Goal: Transaction & Acquisition: Purchase product/service

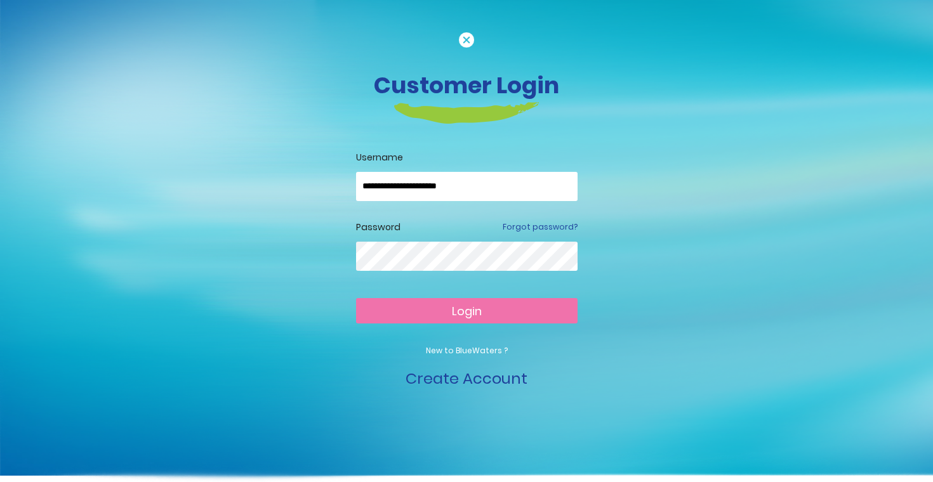
type input "**********"
click at [466, 310] on button "Login" at bounding box center [466, 310] width 221 height 25
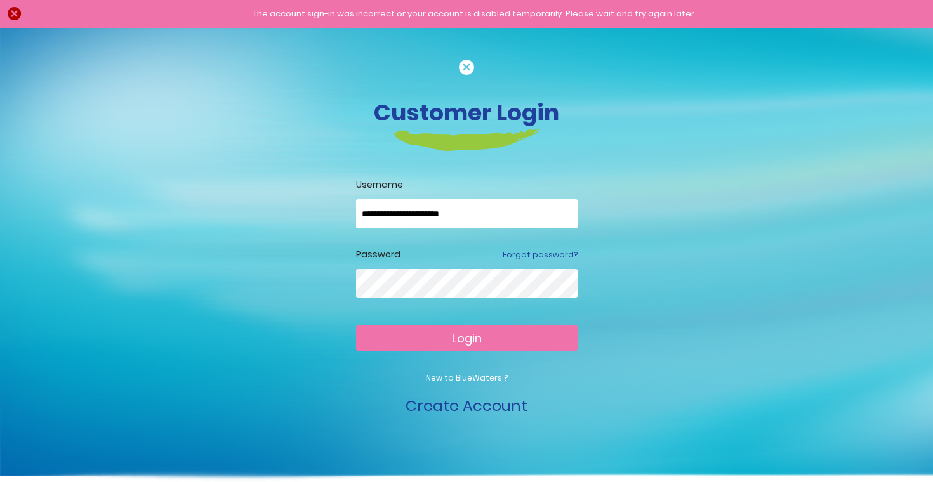
click at [466, 338] on button "Login" at bounding box center [466, 338] width 221 height 25
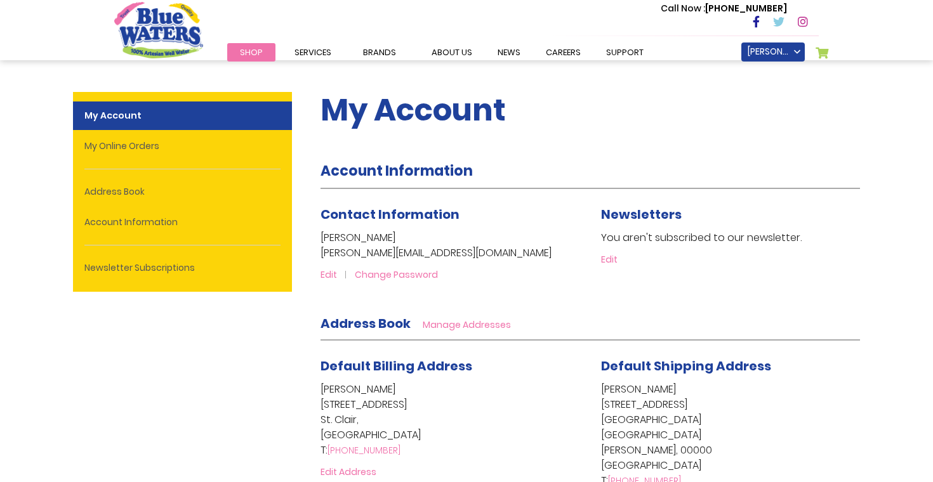
click at [274, 38] on div "Call Now : [PHONE_NUMBER]" at bounding box center [520, 23] width 597 height 44
click at [263, 51] on link "Shop" at bounding box center [251, 52] width 48 height 18
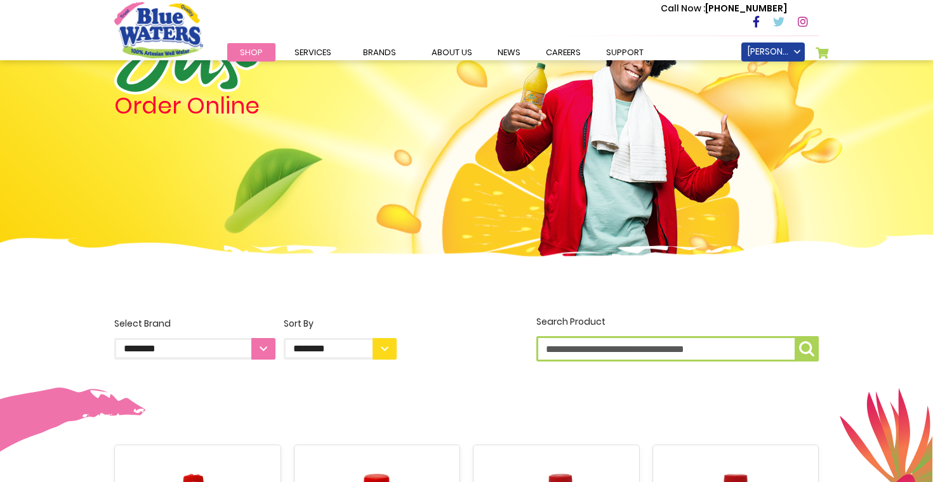
scroll to position [201, 0]
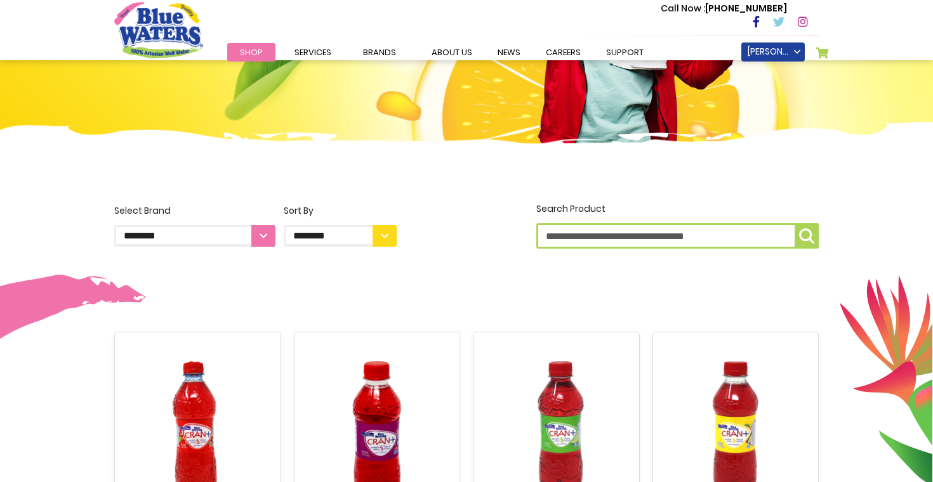
drag, startPoint x: 633, startPoint y: 228, endPoint x: 367, endPoint y: 232, distance: 265.9
click at [632, 228] on input "Search Product" at bounding box center [677, 235] width 282 height 25
select select "**********"
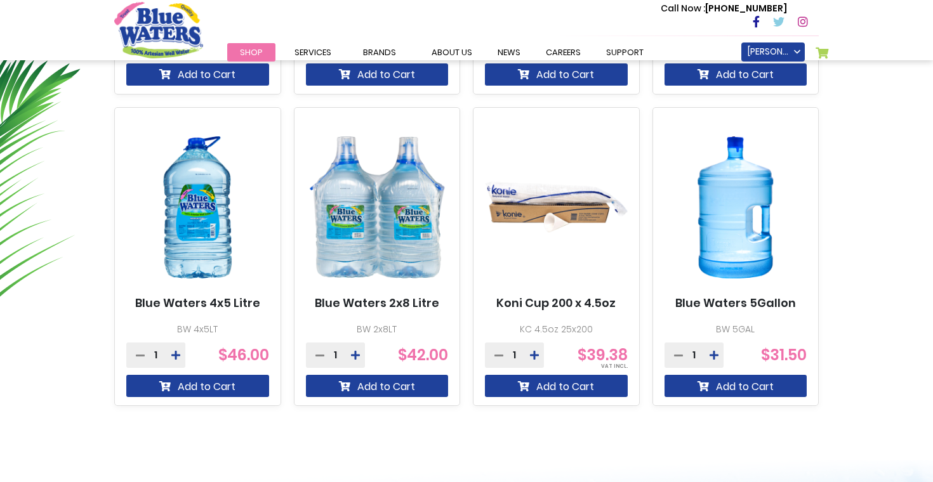
scroll to position [739, 0]
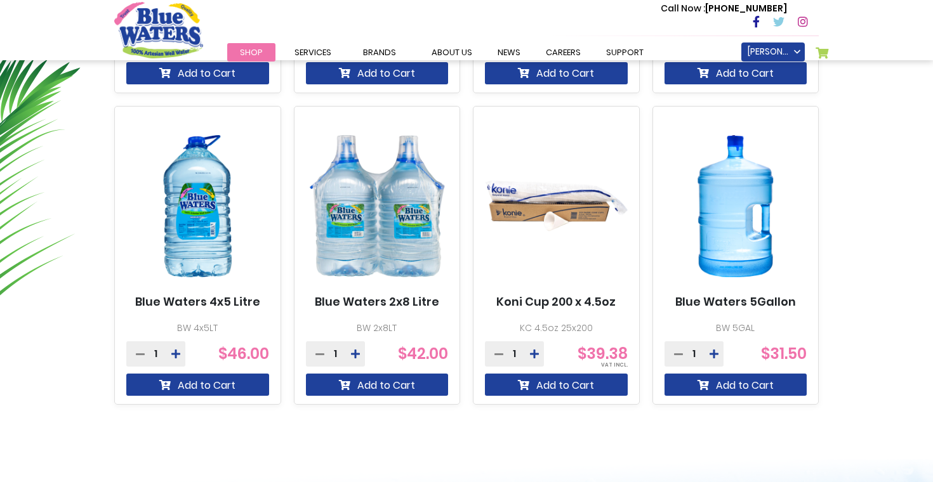
click at [718, 353] on icon at bounding box center [714, 354] width 9 height 10
click at [678, 354] on icon at bounding box center [678, 354] width 9 height 10
click at [694, 382] on button "Add to Cart" at bounding box center [735, 385] width 143 height 22
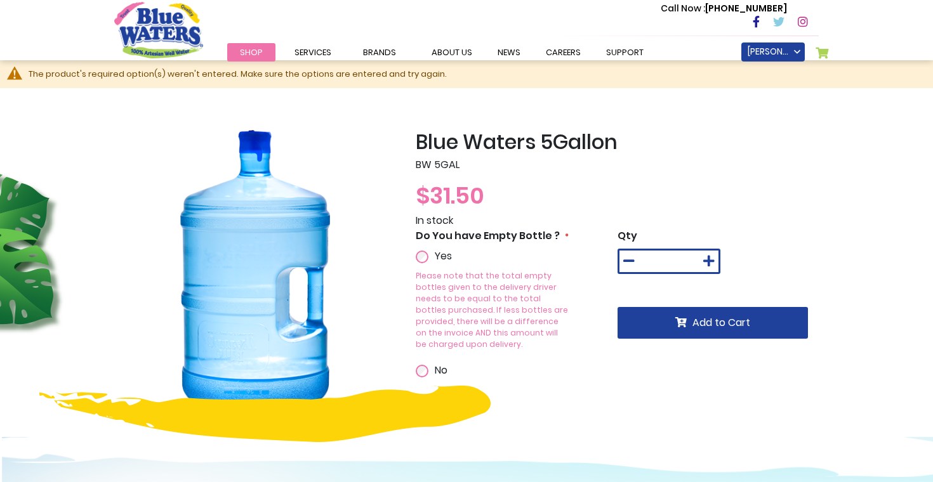
click at [710, 258] on icon at bounding box center [708, 261] width 11 height 13
type input "*"
click at [713, 327] on span "Add to Cart" at bounding box center [721, 322] width 58 height 15
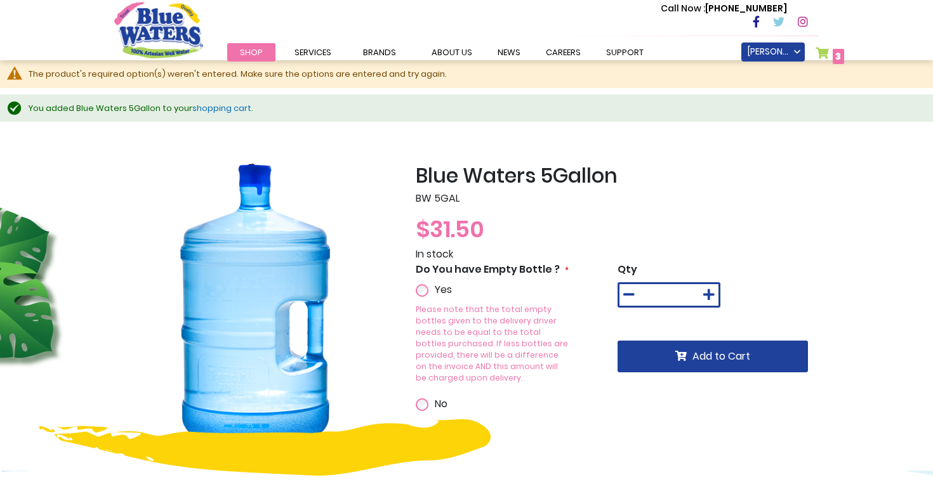
click at [225, 108] on link "shopping cart" at bounding box center [221, 108] width 59 height 12
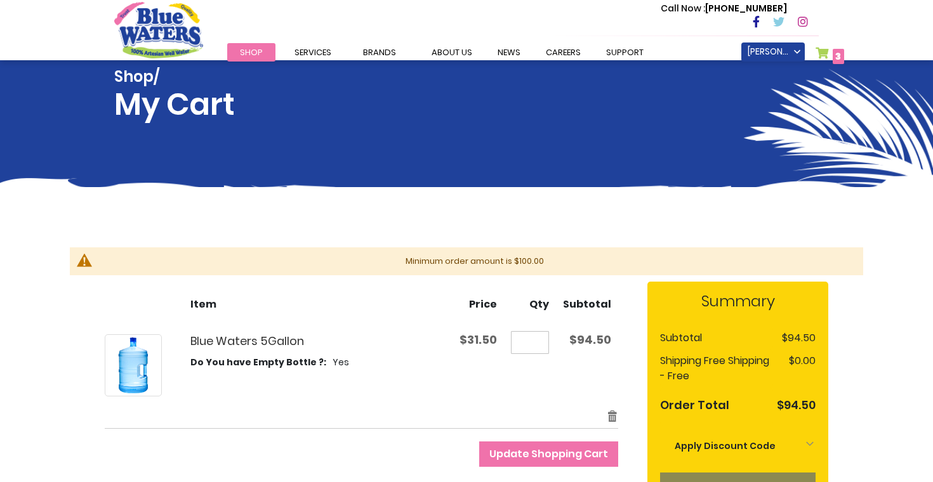
click at [265, 60] on link "Shop" at bounding box center [251, 52] width 48 height 18
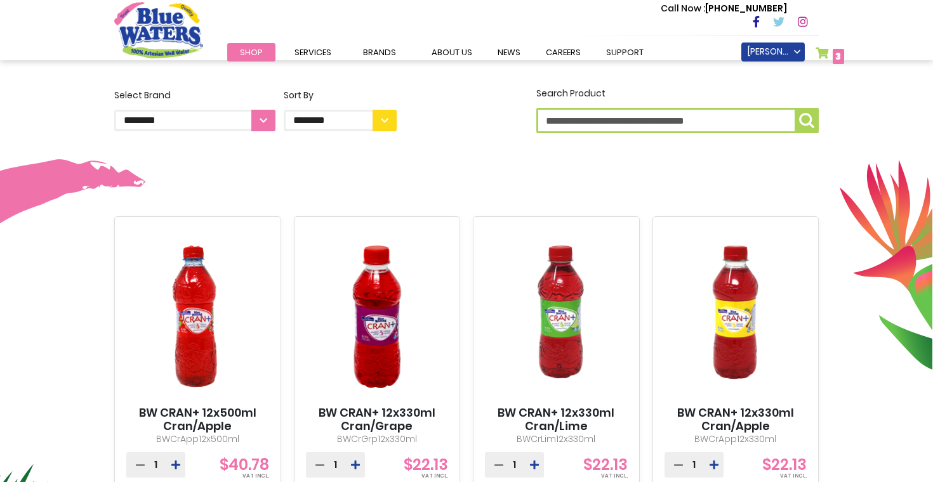
scroll to position [318, 0]
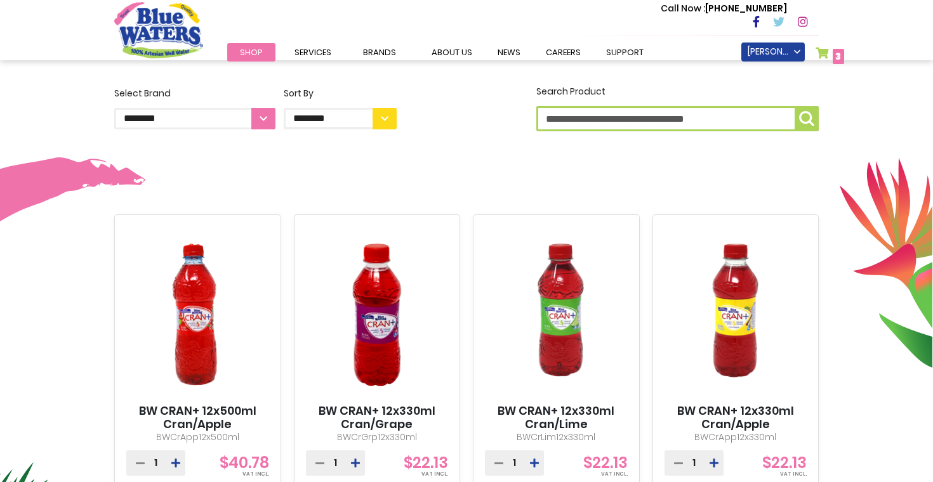
select select "**********"
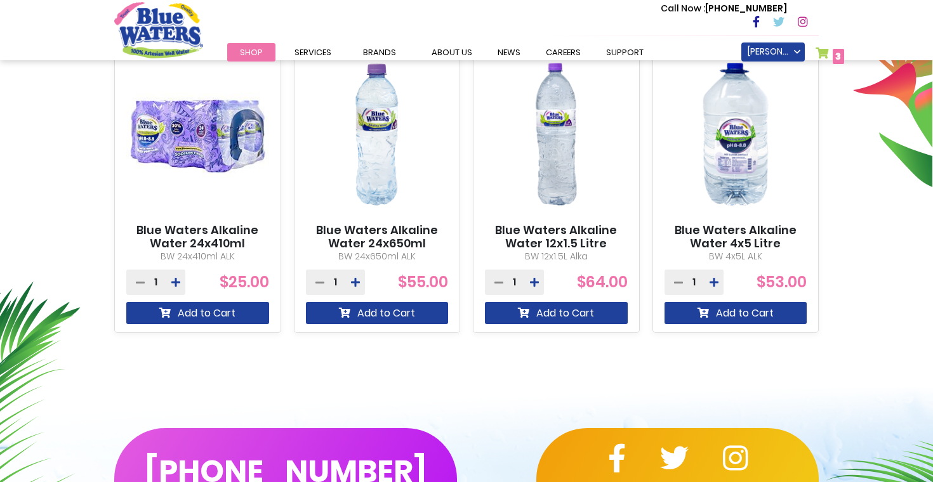
scroll to position [517, 0]
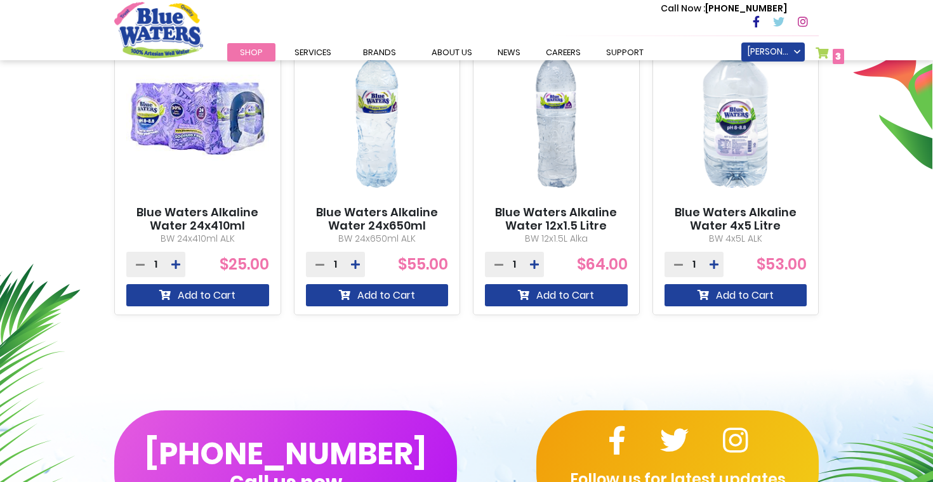
click at [180, 267] on icon at bounding box center [175, 265] width 9 height 10
click at [180, 266] on icon at bounding box center [175, 265] width 9 height 10
click at [176, 268] on icon at bounding box center [175, 265] width 9 height 10
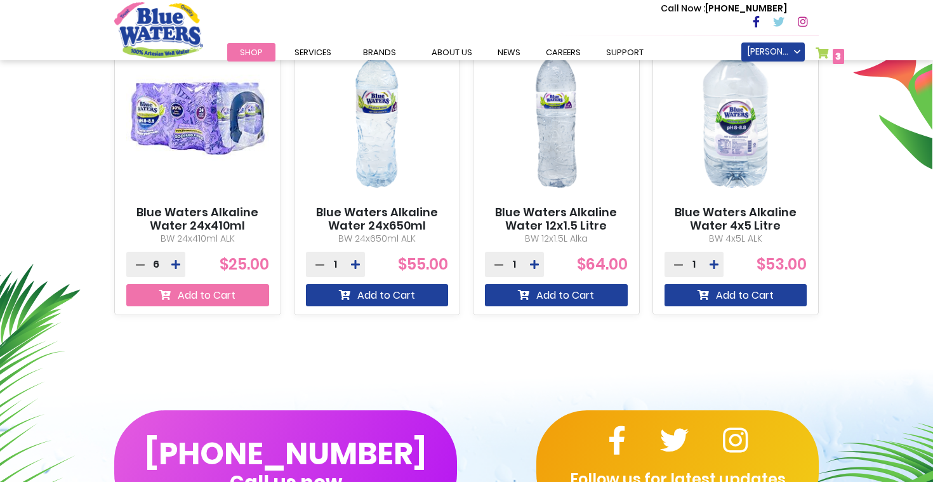
click at [176, 299] on button "Add to Cart" at bounding box center [197, 295] width 143 height 22
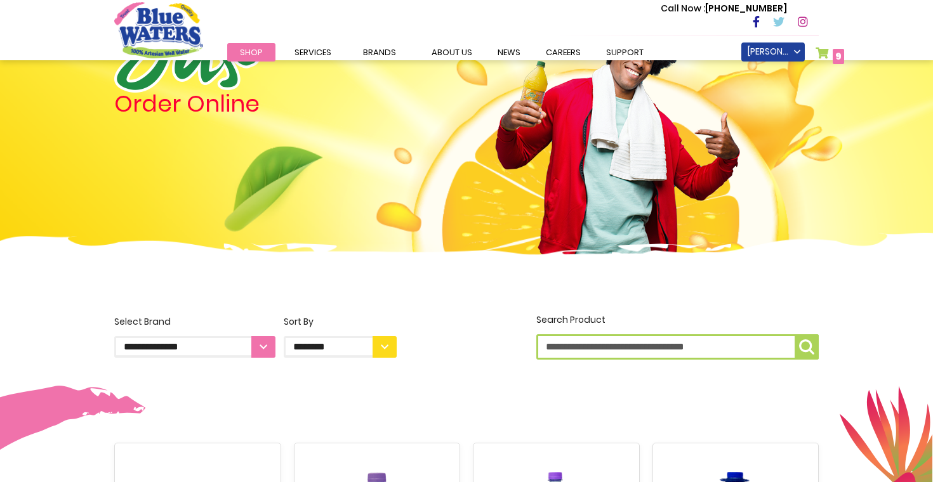
scroll to position [69, 0]
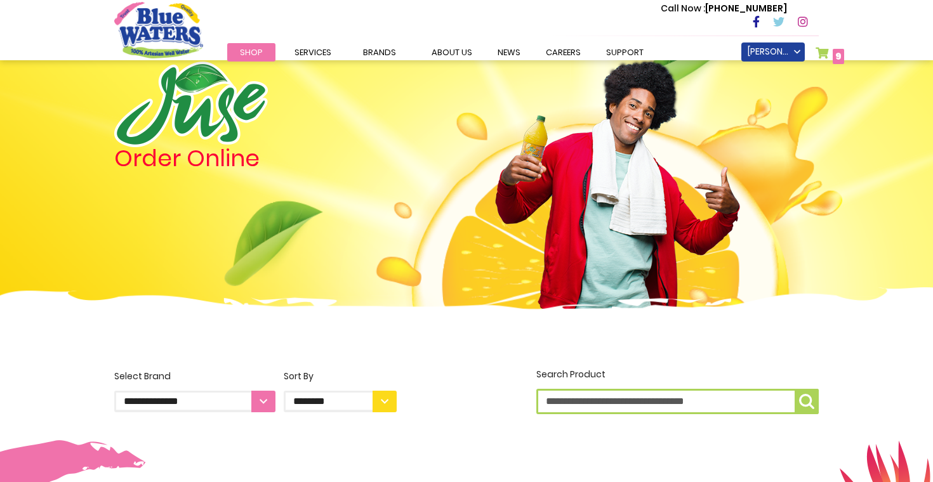
click at [256, 53] on span "Shop" at bounding box center [251, 52] width 23 height 12
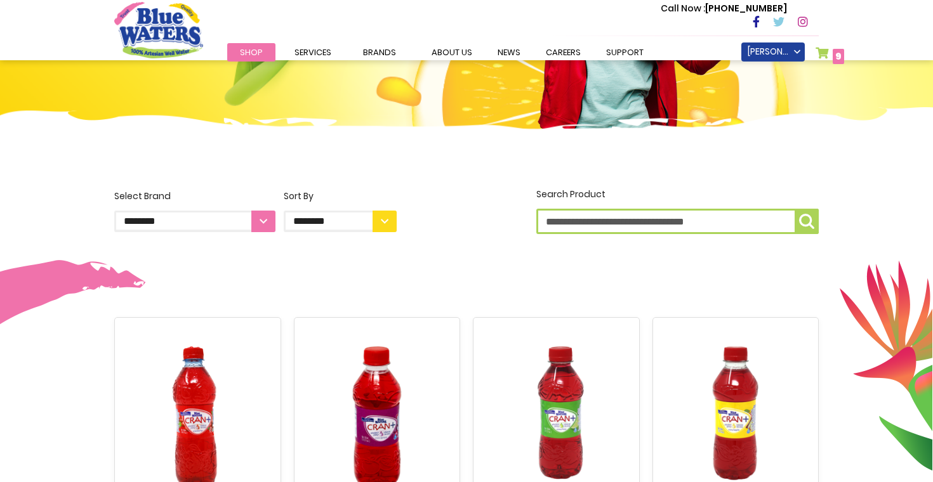
scroll to position [217, 0]
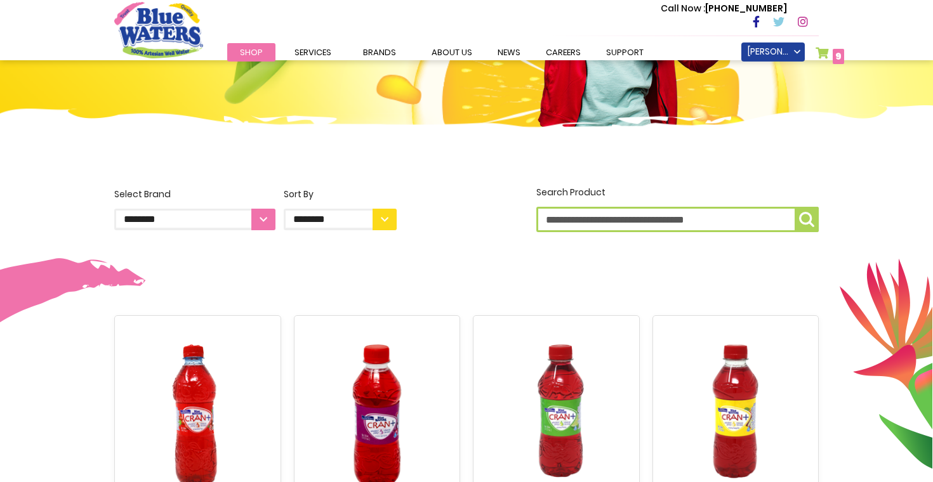
click at [181, 207] on label "**********" at bounding box center [194, 209] width 161 height 43
click at [181, 209] on select "**********" at bounding box center [194, 220] width 161 height 22
select select "**********"
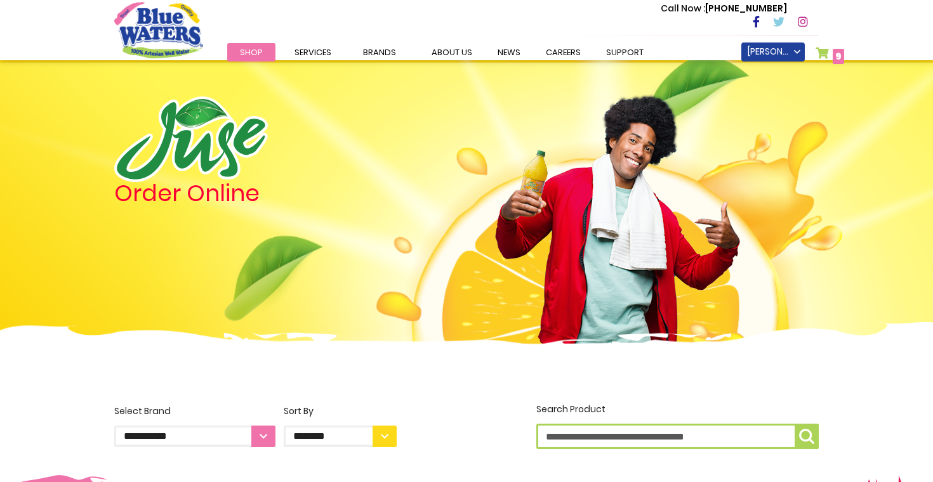
click at [837, 57] on span "9" at bounding box center [838, 56] width 6 height 13
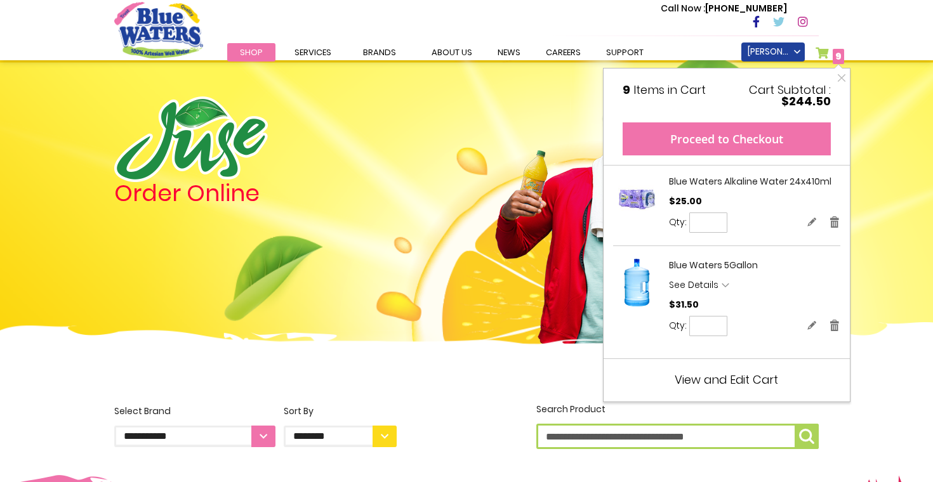
click at [736, 144] on button "Proceed to Checkout" at bounding box center [727, 138] width 208 height 33
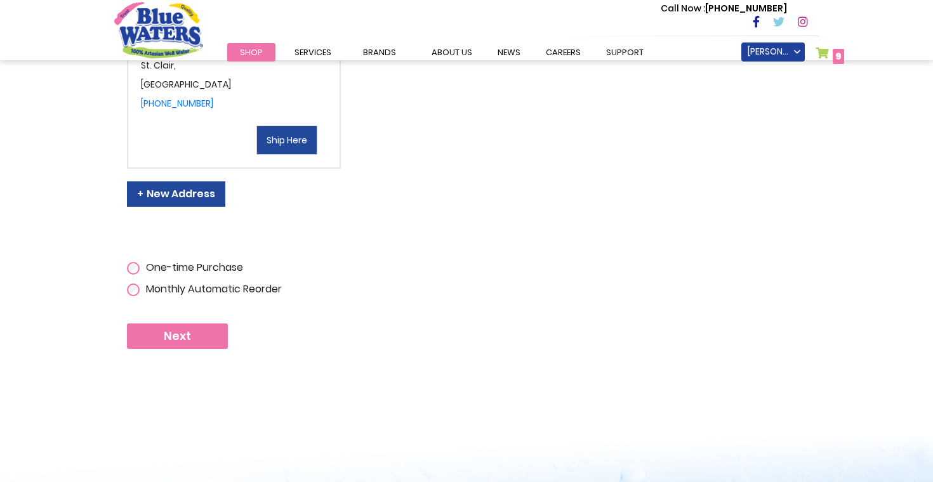
scroll to position [496, 0]
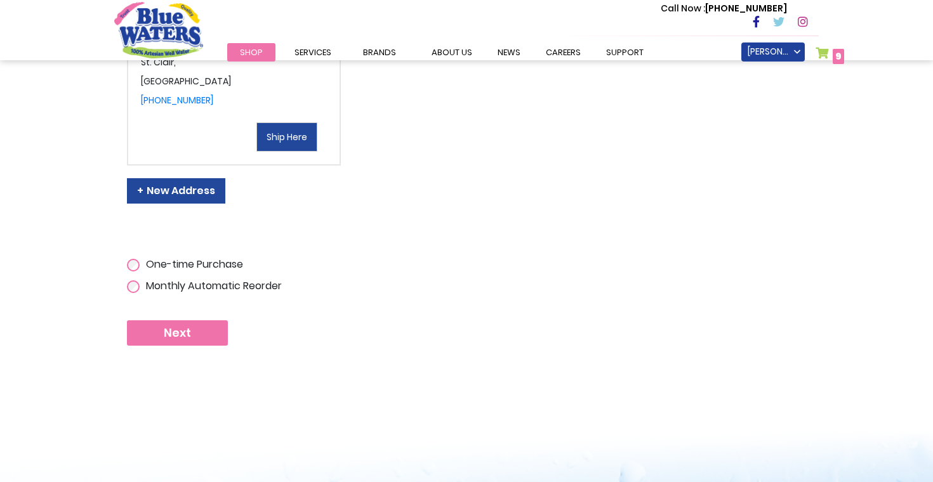
click at [198, 346] on button "Next" at bounding box center [177, 332] width 101 height 25
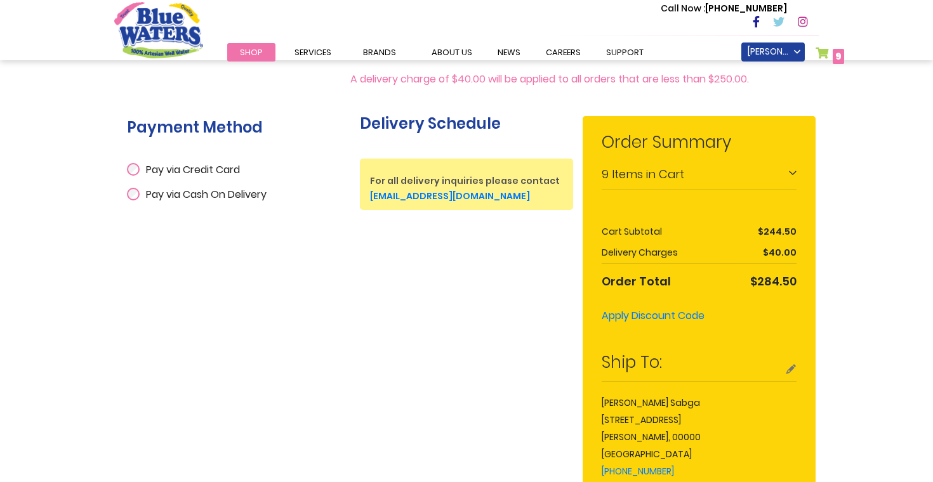
scroll to position [237, 0]
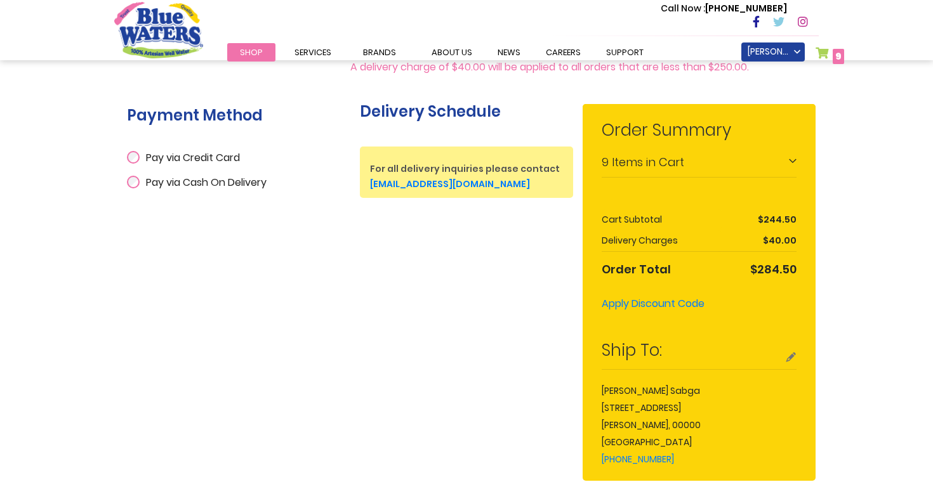
click at [164, 183] on span "Pay via Cash On Delivery" at bounding box center [206, 182] width 121 height 15
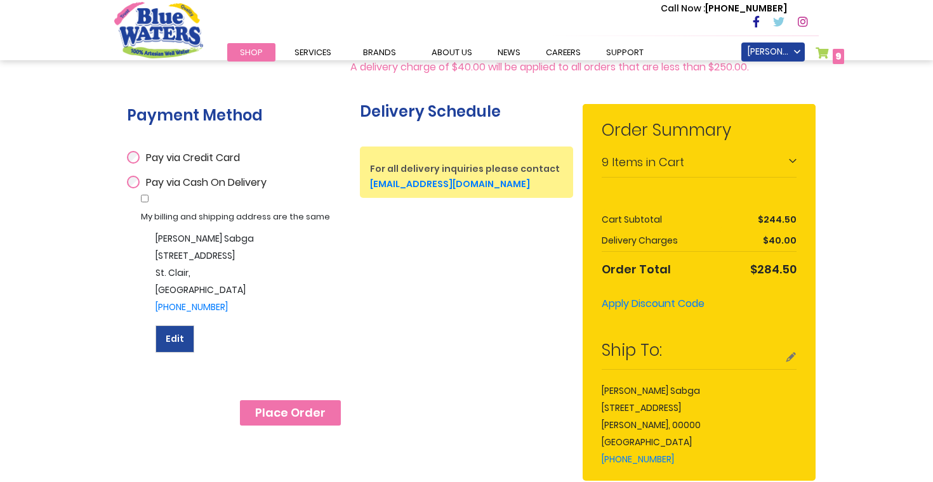
click at [182, 336] on button "Edit" at bounding box center [174, 339] width 39 height 27
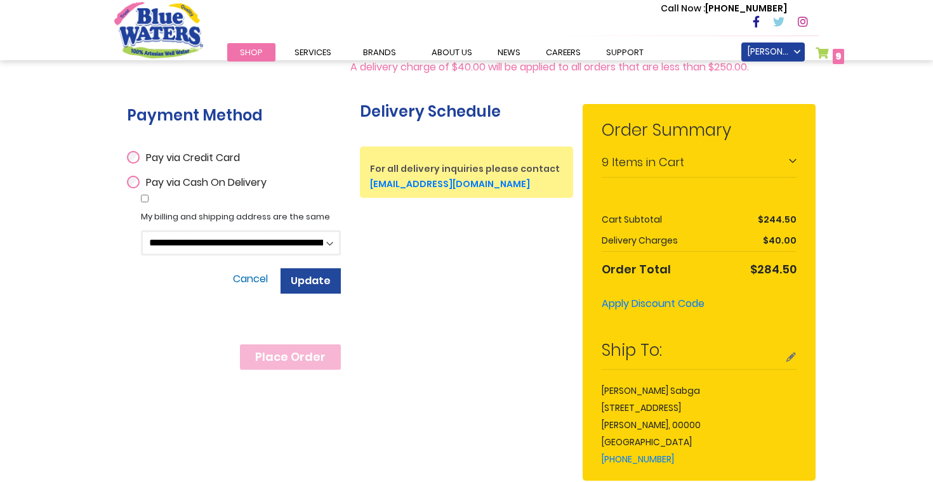
click at [307, 289] on button "Update" at bounding box center [311, 280] width 60 height 25
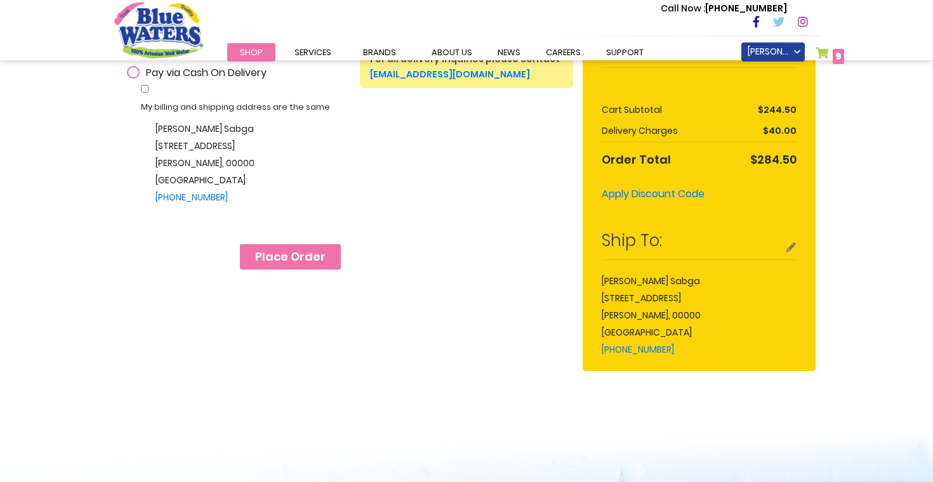
scroll to position [357, 0]
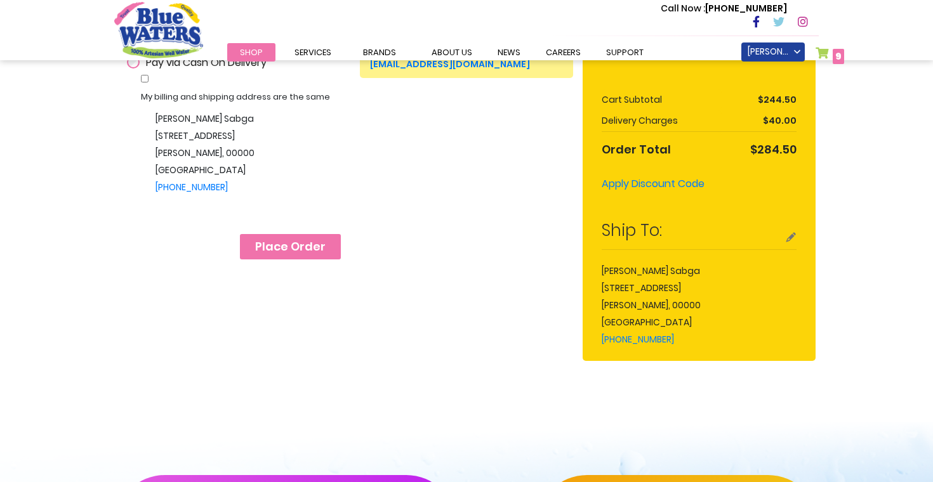
click at [296, 260] on button "Place Order" at bounding box center [290, 246] width 101 height 25
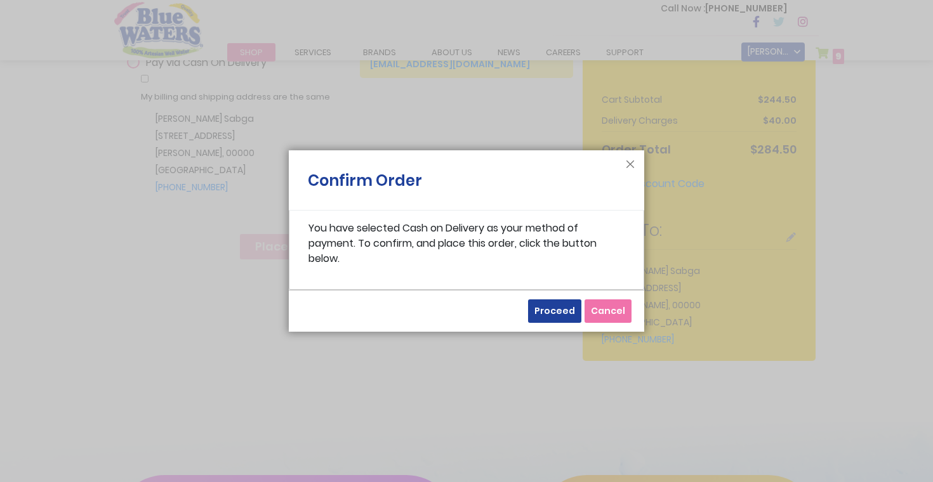
click at [539, 314] on span "Proceed" at bounding box center [554, 311] width 41 height 13
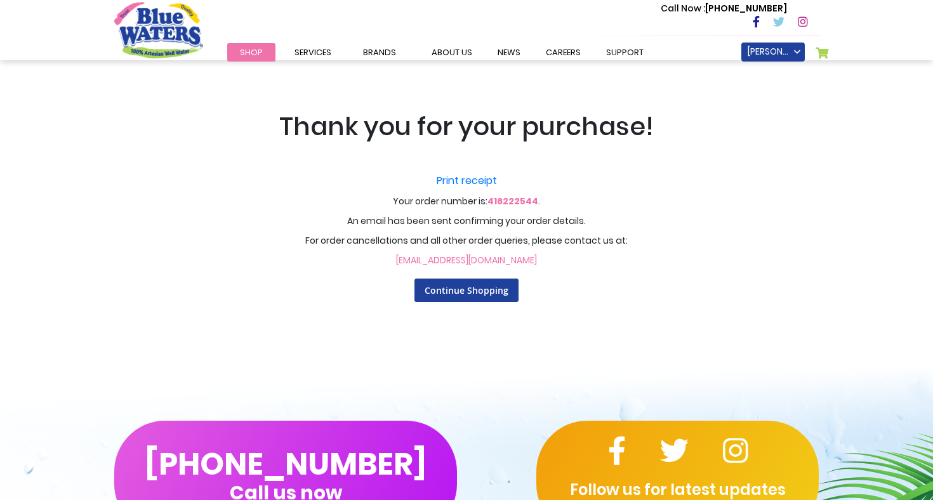
scroll to position [0, 1]
